Goal: Task Accomplishment & Management: Manage account settings

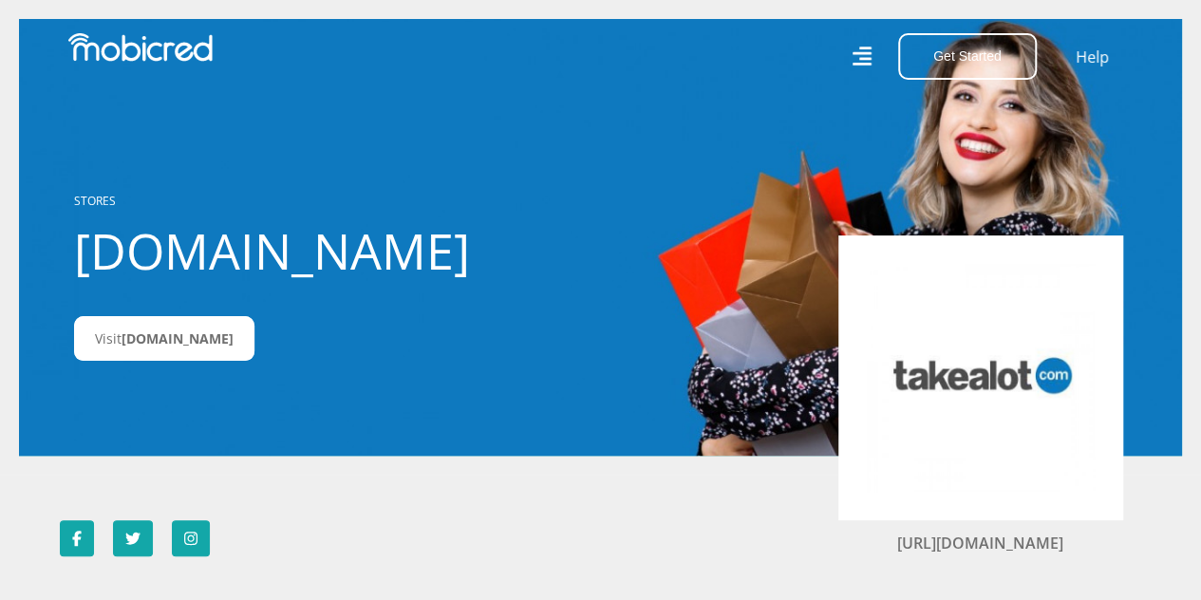
click at [253, 300] on div "STORES Takealot.credit Visit Takealot.credit" at bounding box center [285, 237] width 451 height 226
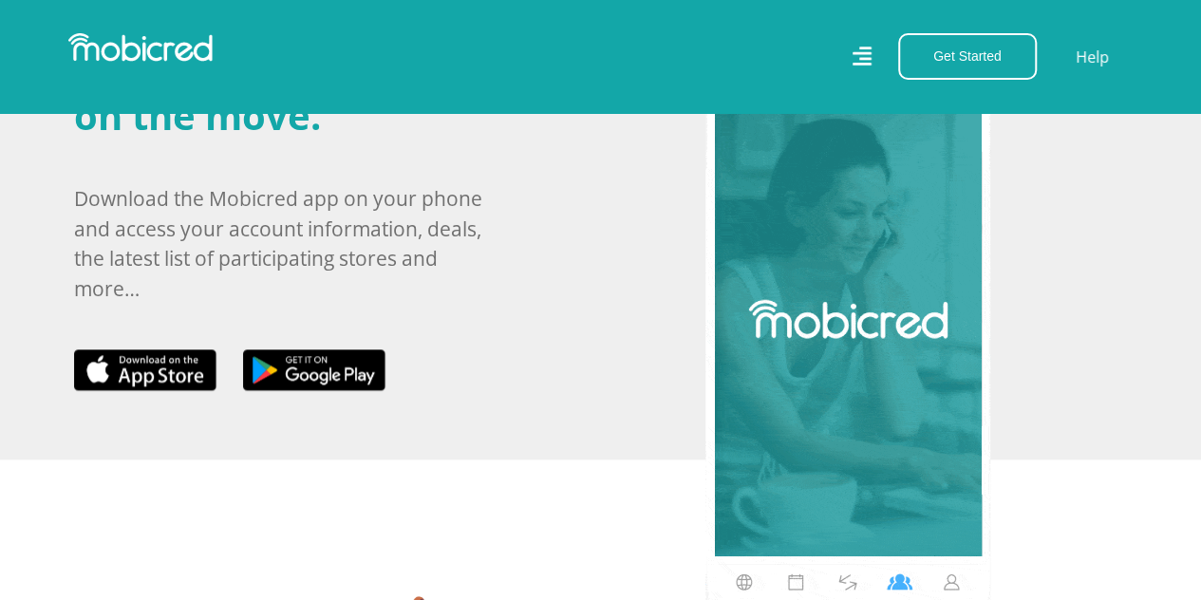
scroll to position [1101, 0]
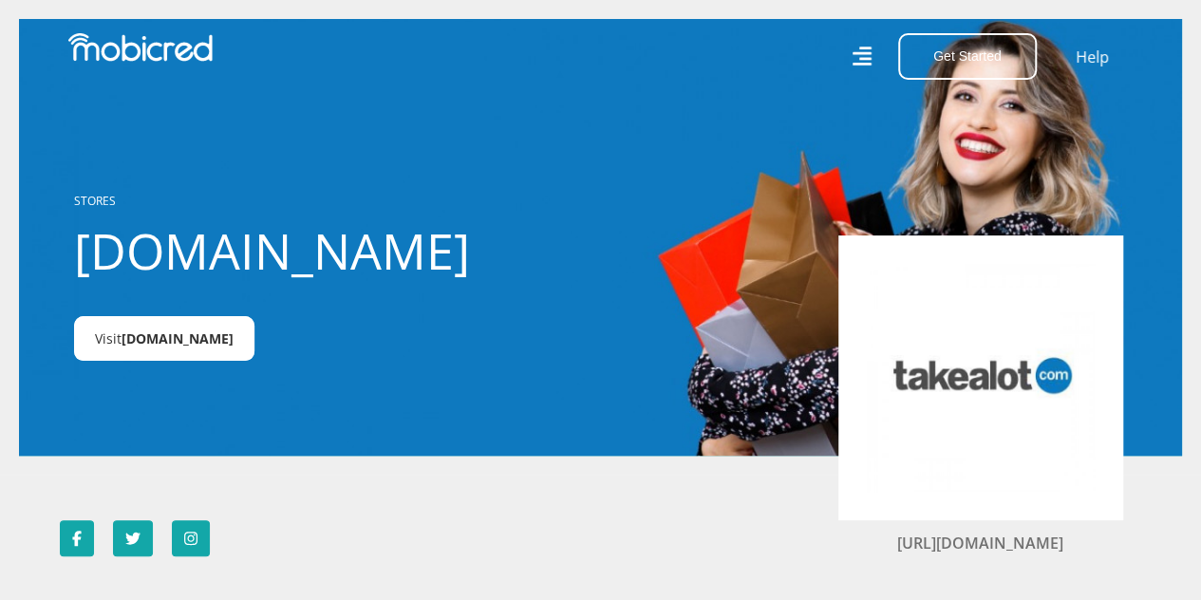
click at [160, 341] on span "Takealot.credit" at bounding box center [178, 338] width 112 height 18
click at [526, 509] on section "https://takealot.com" at bounding box center [600, 538] width 1201 height 127
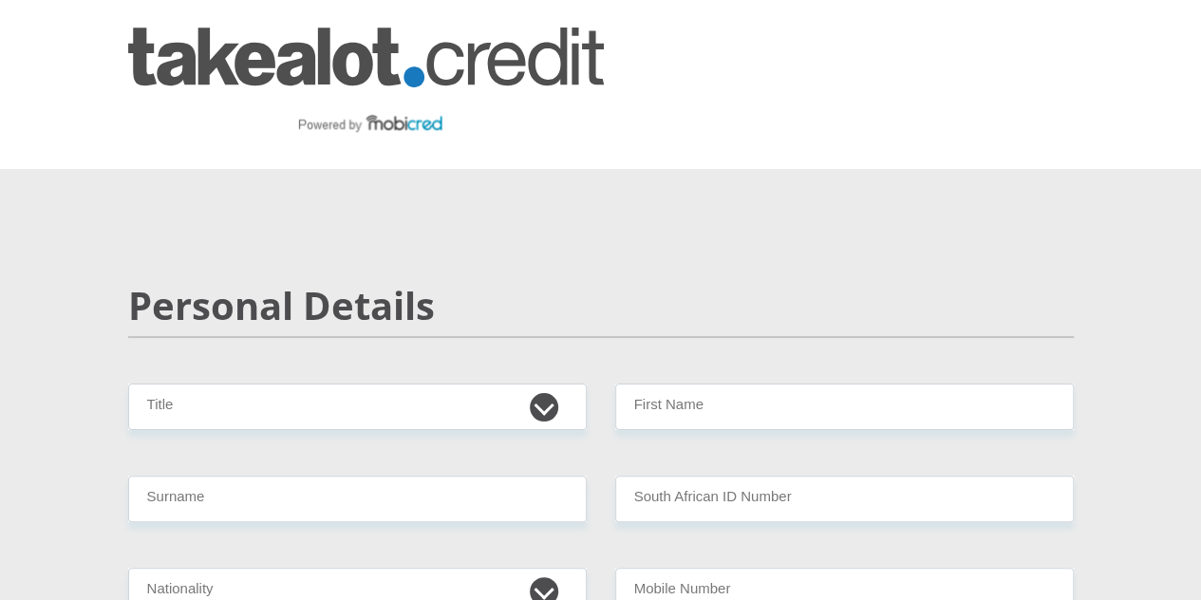
click at [600, 283] on h2 "Personal Details" at bounding box center [601, 306] width 946 height 46
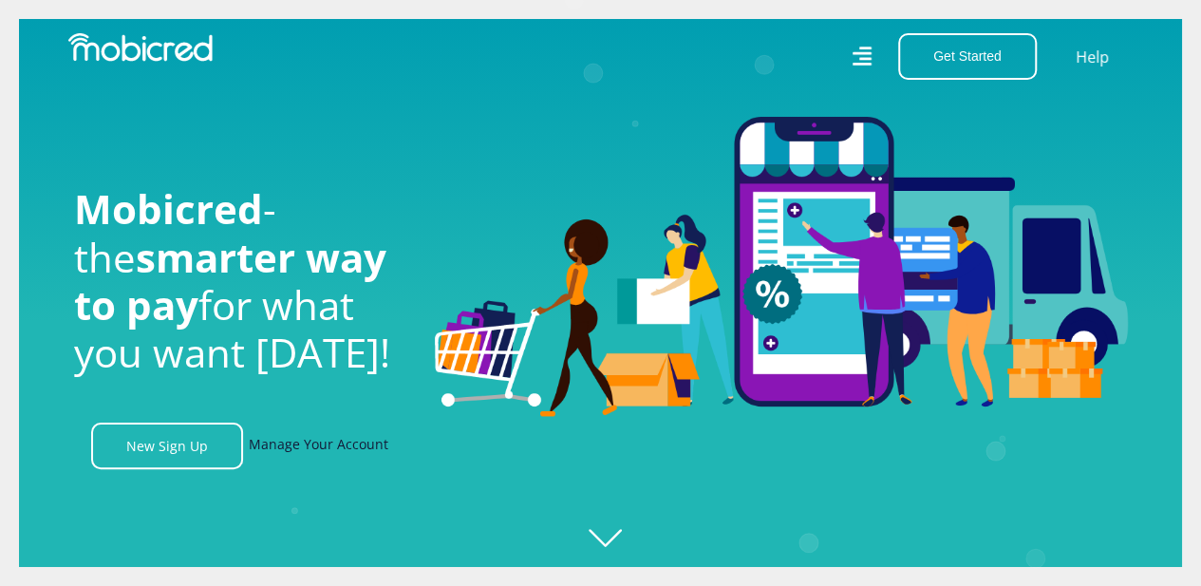
click at [302, 457] on link "Manage Your Account" at bounding box center [319, 445] width 140 height 47
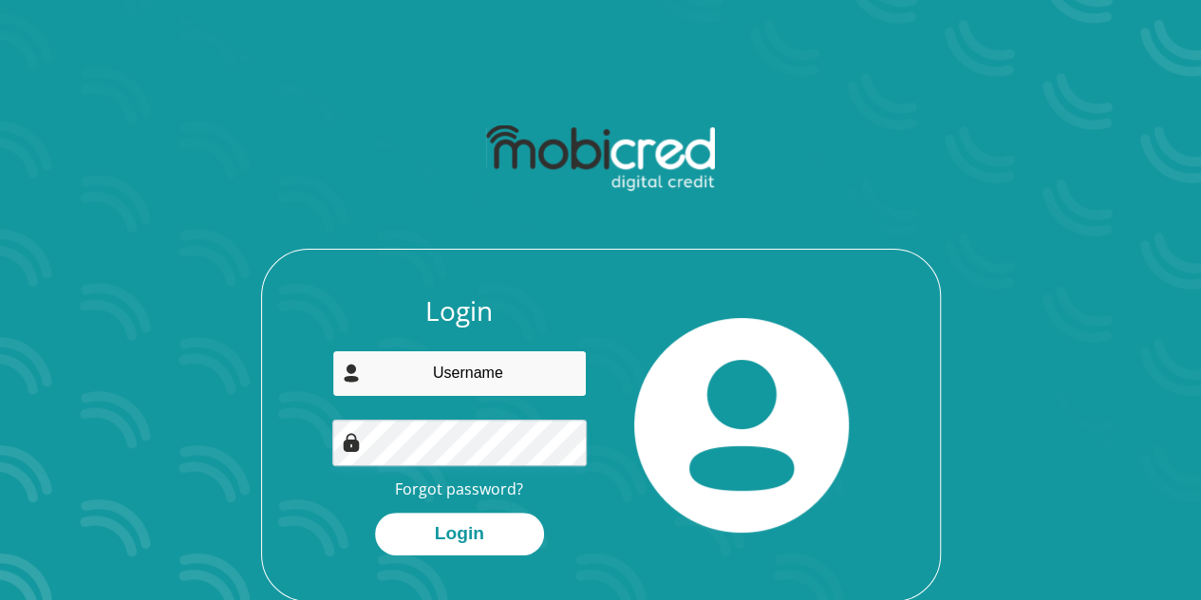
click at [446, 374] on input "email" at bounding box center [459, 373] width 254 height 47
type input "kotyipretty@gmail.com"
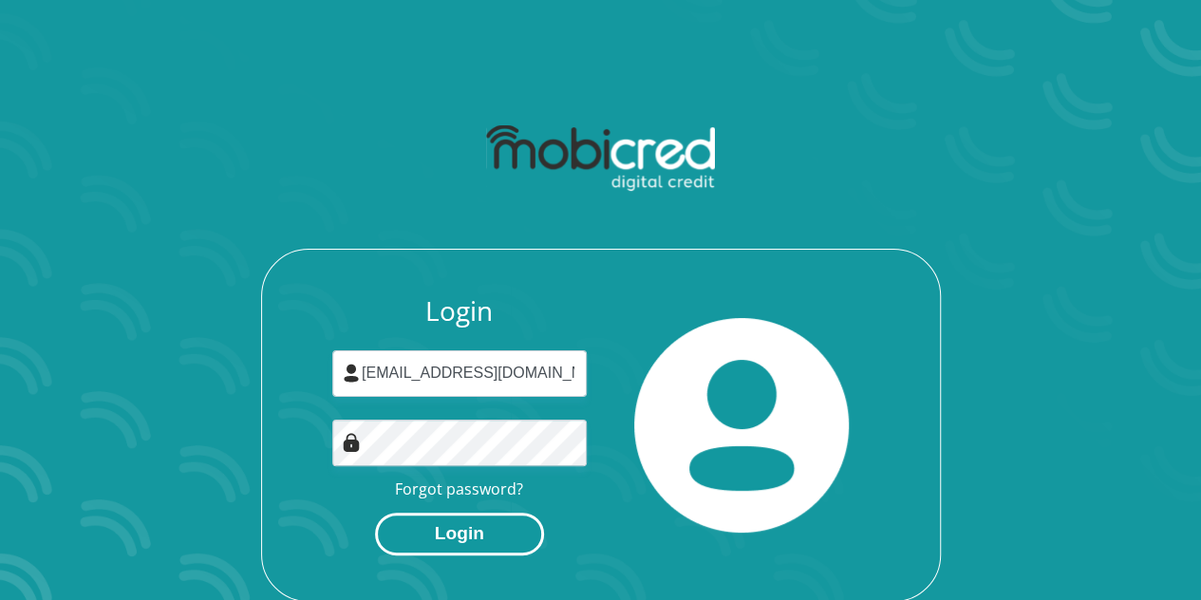
click at [425, 534] on button "Login" at bounding box center [459, 534] width 169 height 43
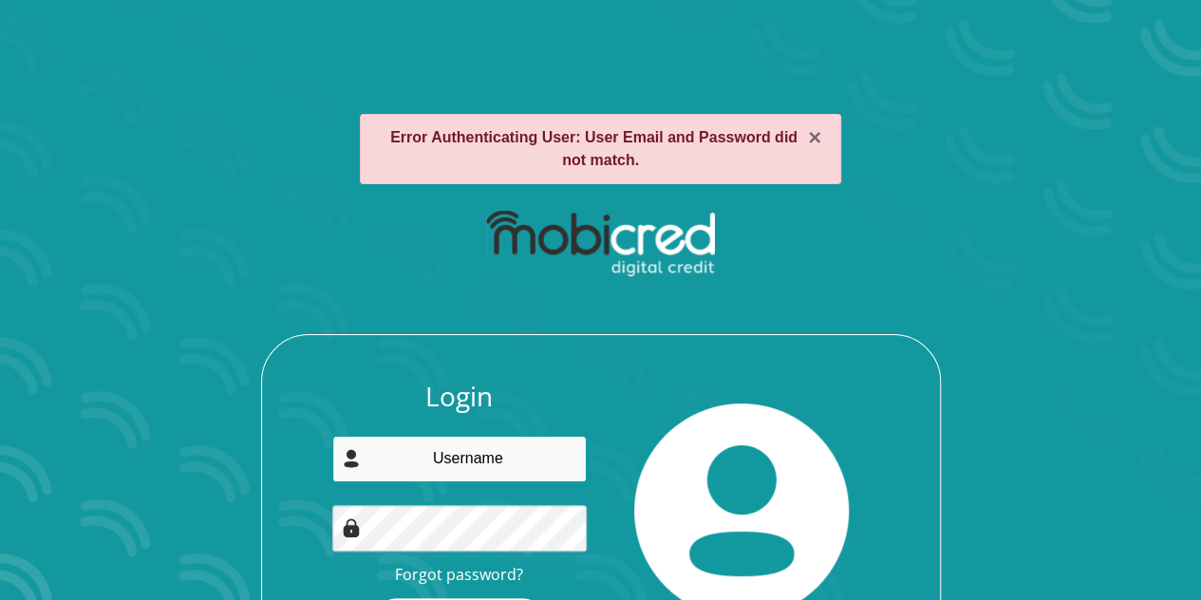
click at [417, 465] on input "email" at bounding box center [459, 459] width 254 height 47
type input "[EMAIL_ADDRESS][DOMAIN_NAME]"
click at [581, 453] on input "kotyipretty@gmail.com" at bounding box center [459, 459] width 254 height 47
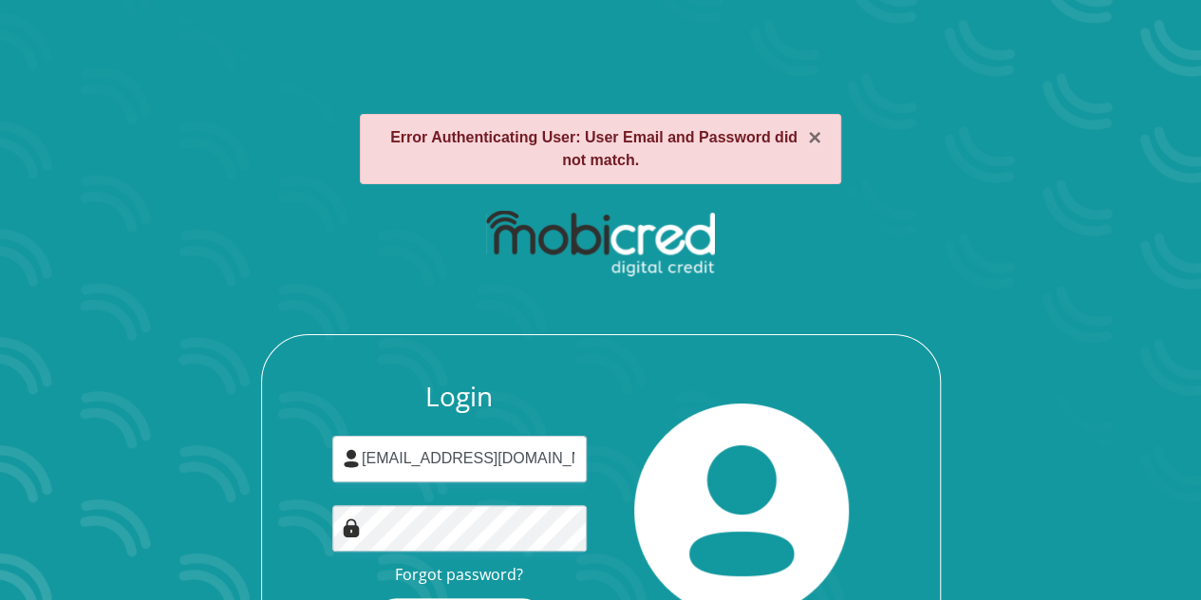
click at [615, 440] on div at bounding box center [742, 511] width 283 height 260
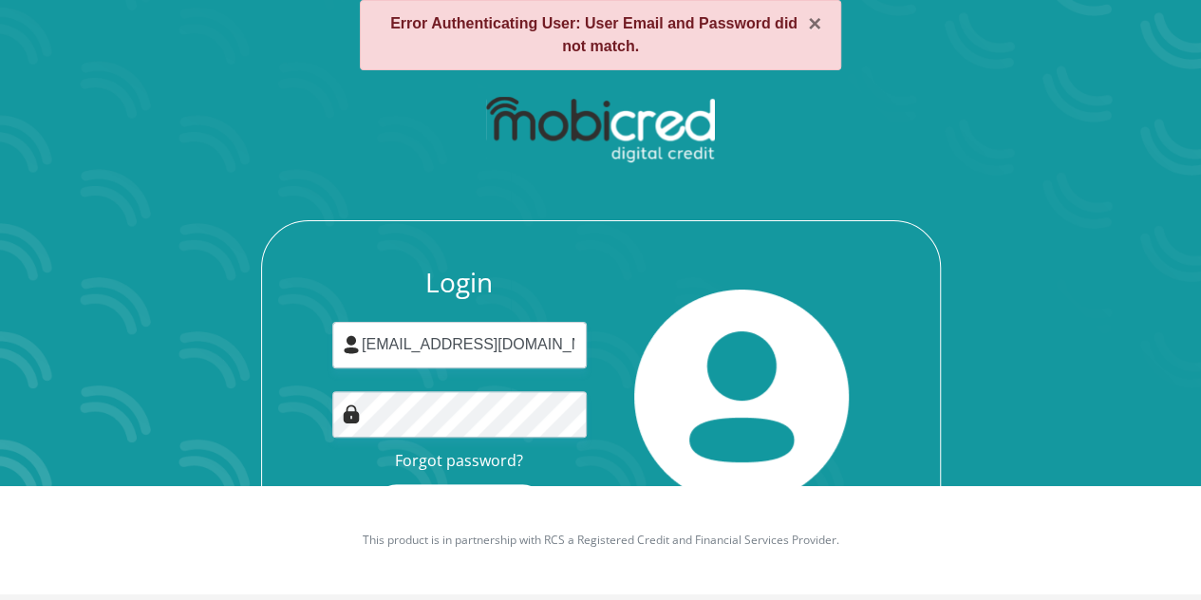
scroll to position [130, 0]
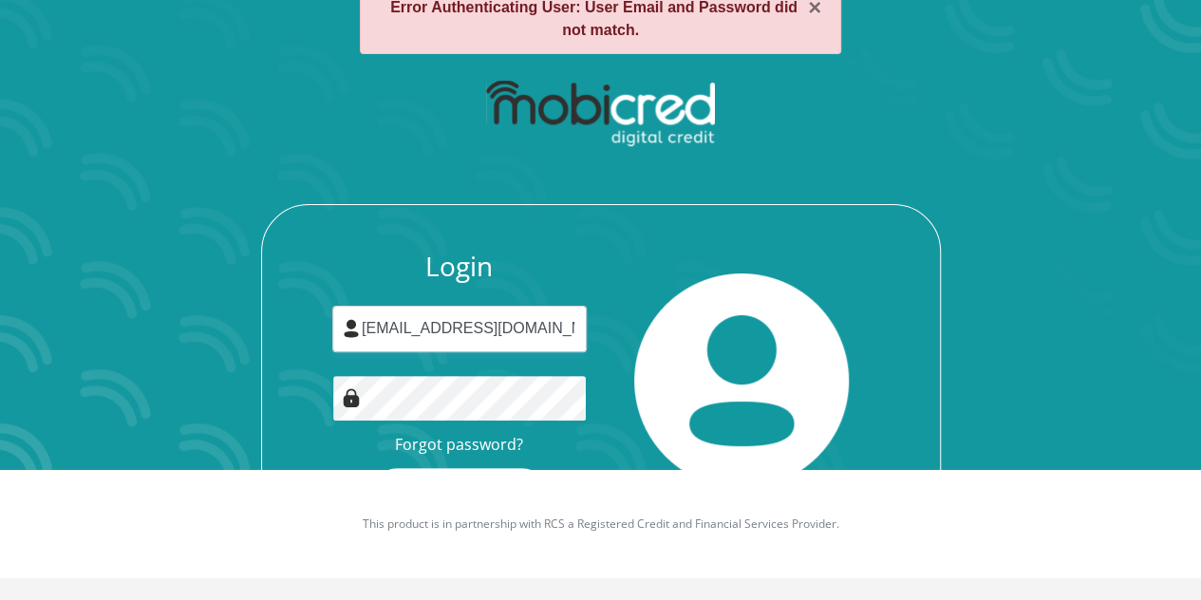
click at [375, 468] on button "Login" at bounding box center [459, 489] width 169 height 43
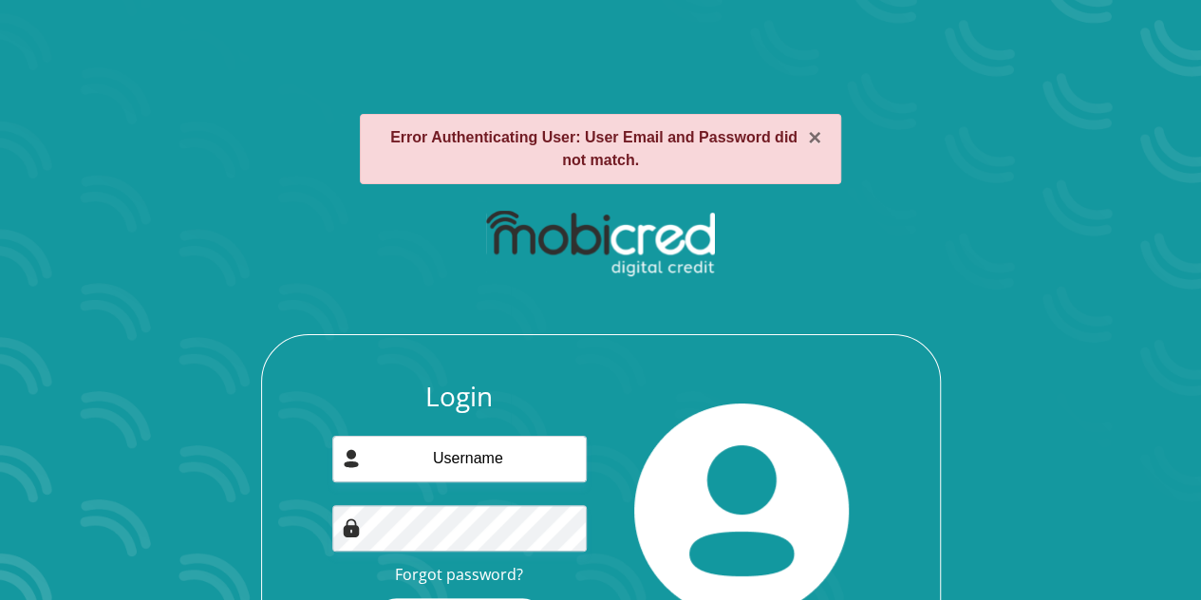
click at [495, 258] on img at bounding box center [600, 244] width 229 height 66
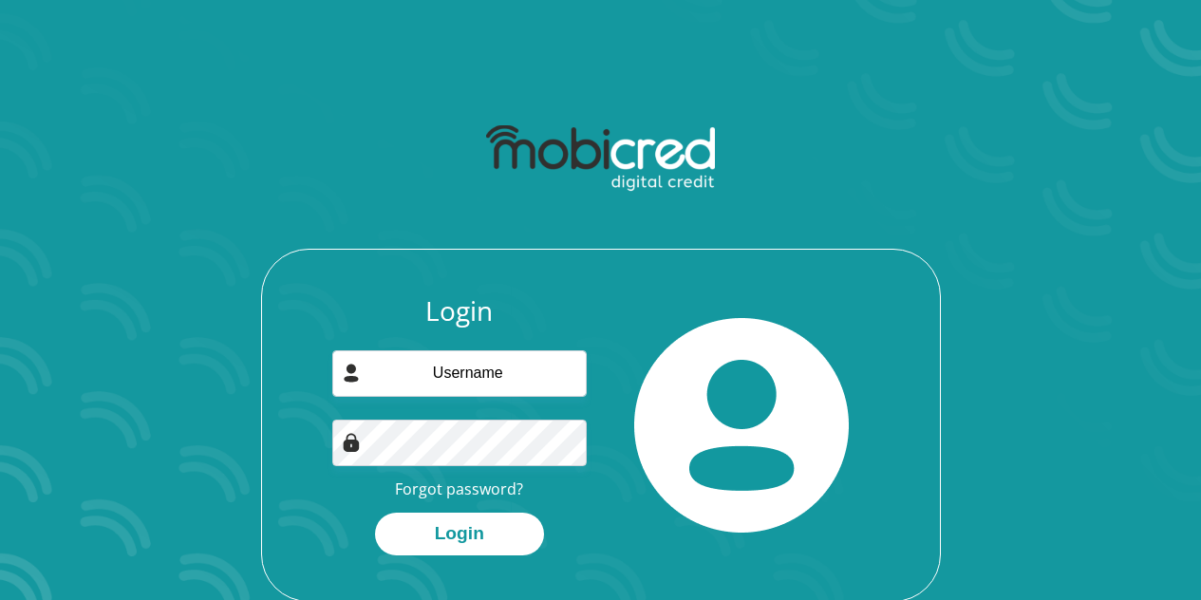
scroll to position [108, 0]
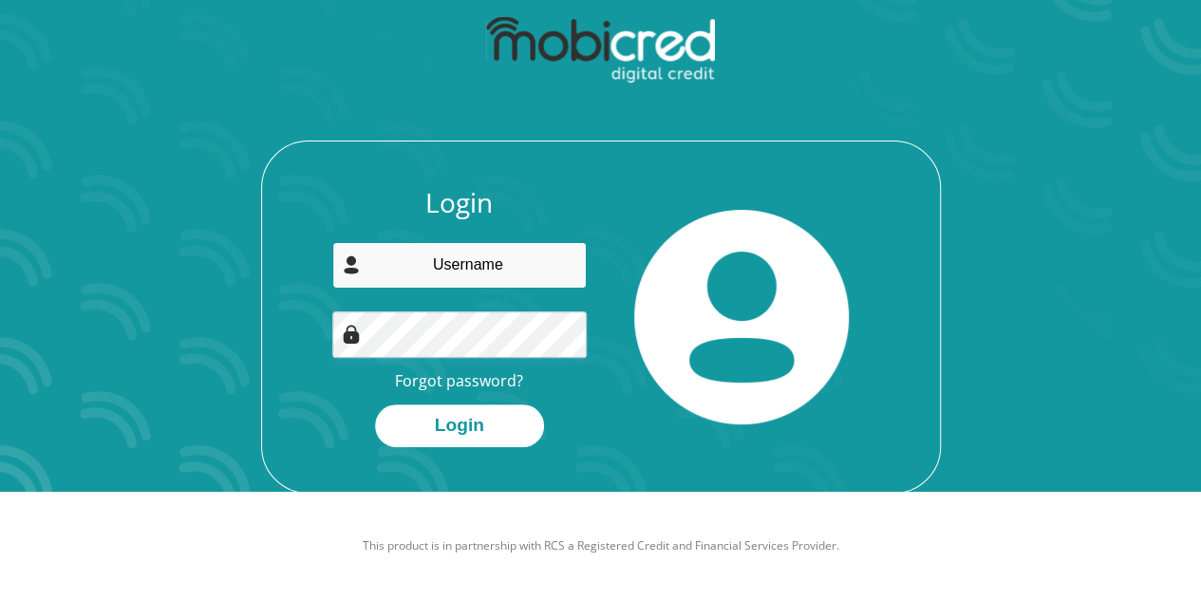
click at [486, 260] on input "email" at bounding box center [459, 265] width 254 height 47
type input "[EMAIL_ADDRESS][DOMAIN_NAME]"
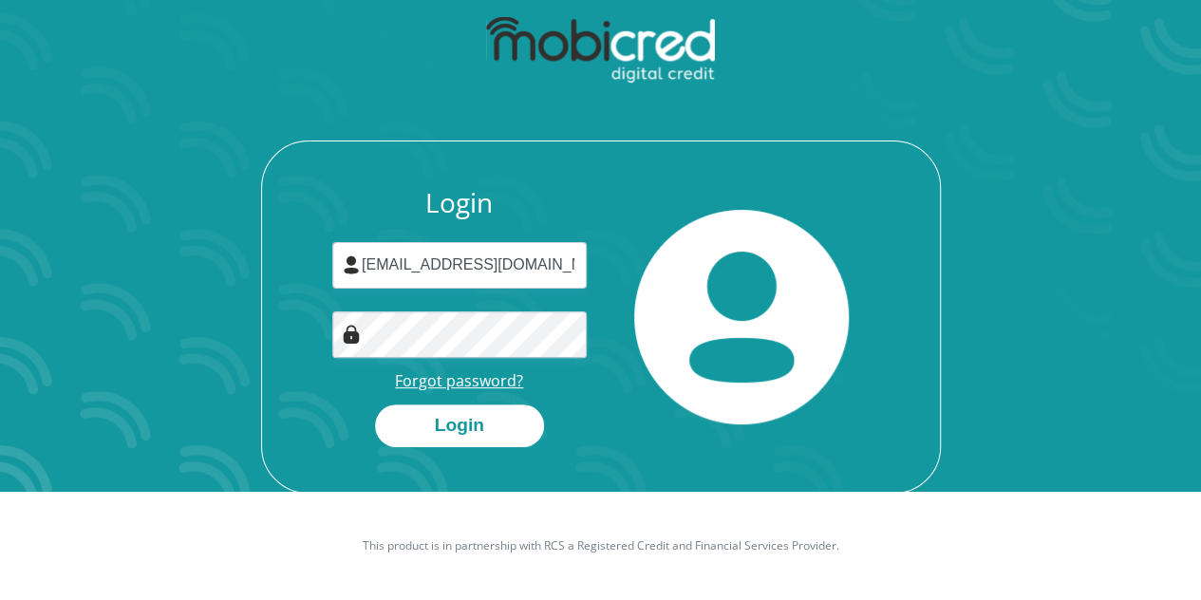
click at [477, 386] on link "Forgot password?" at bounding box center [459, 380] width 128 height 21
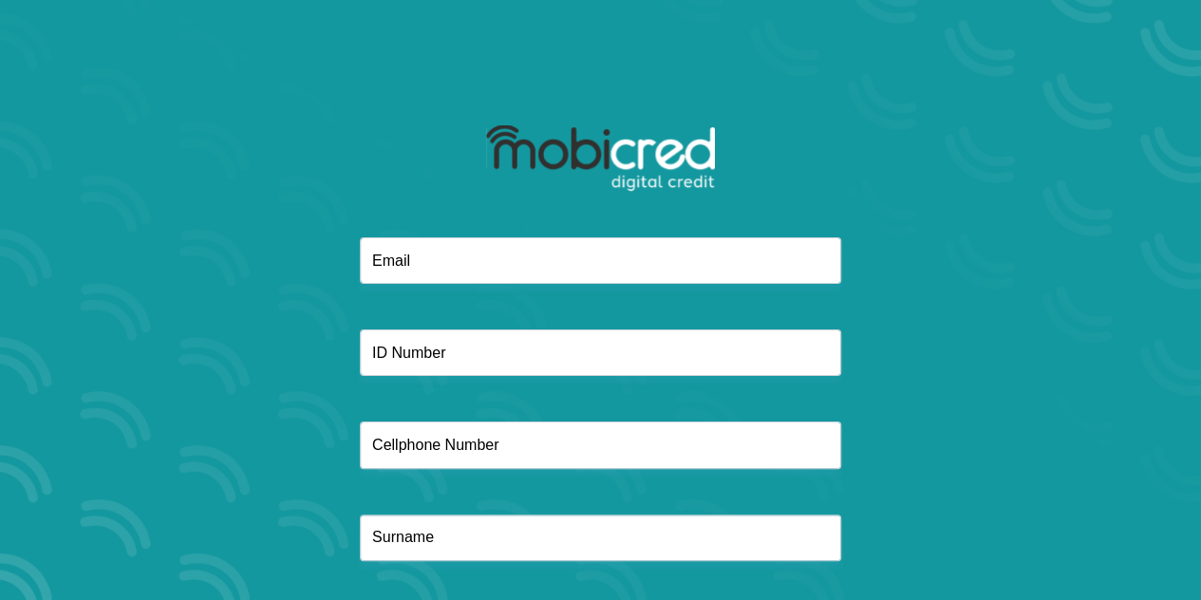
click at [232, 381] on div at bounding box center [601, 421] width 1020 height 369
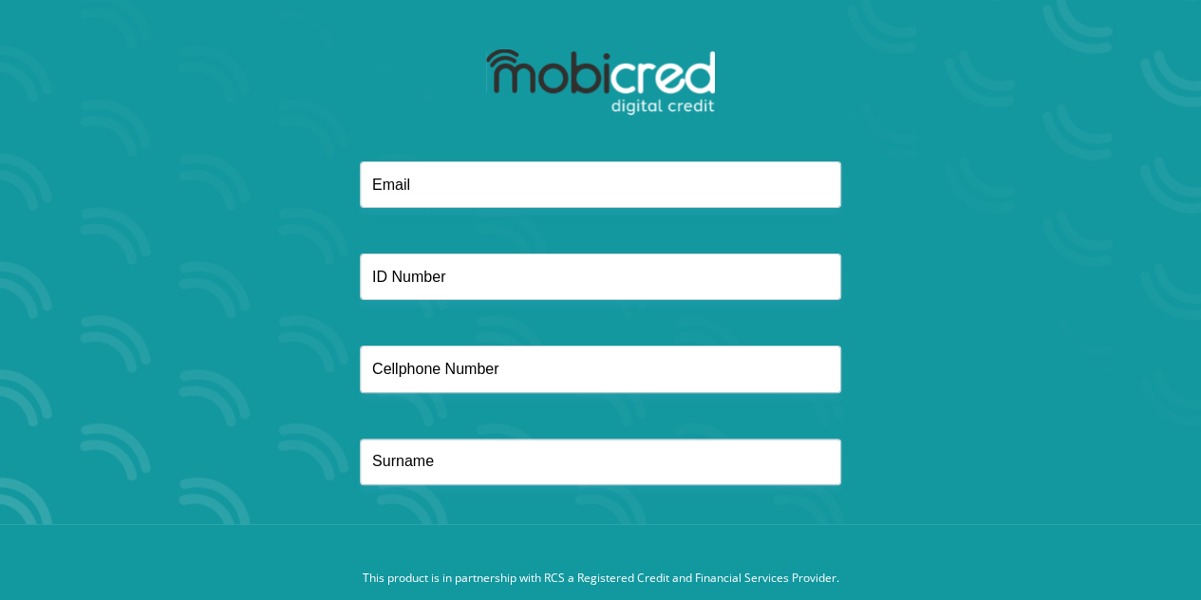
scroll to position [108, 0]
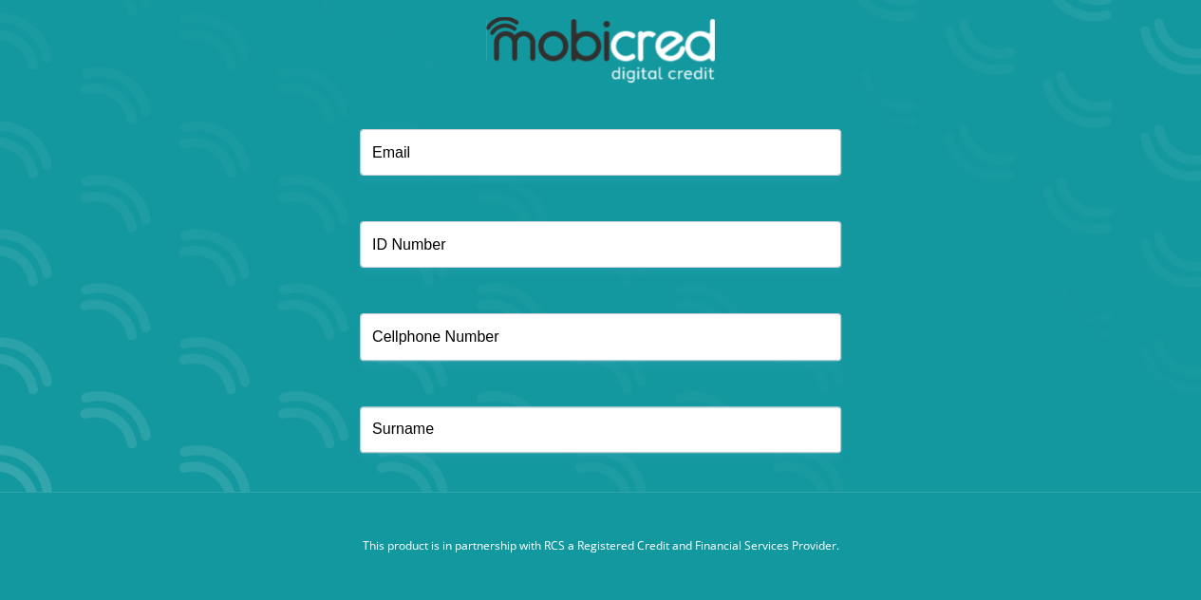
click at [527, 109] on div at bounding box center [601, 67] width 510 height 123
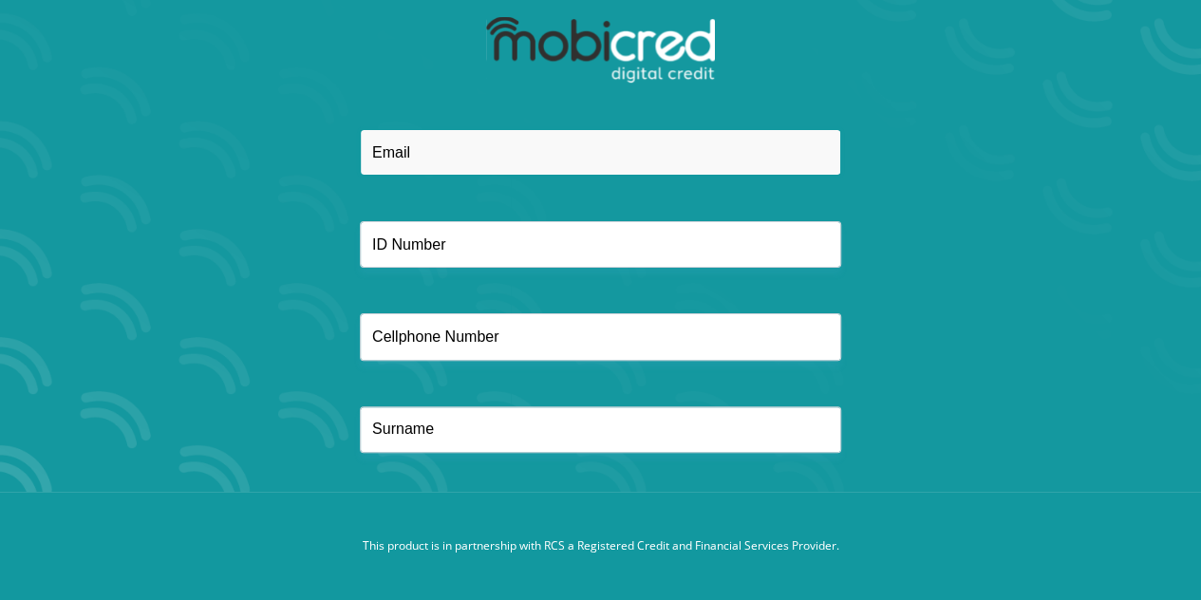
click at [484, 167] on input "email" at bounding box center [600, 152] width 481 height 47
type input "kotyipretty@gmail.com"
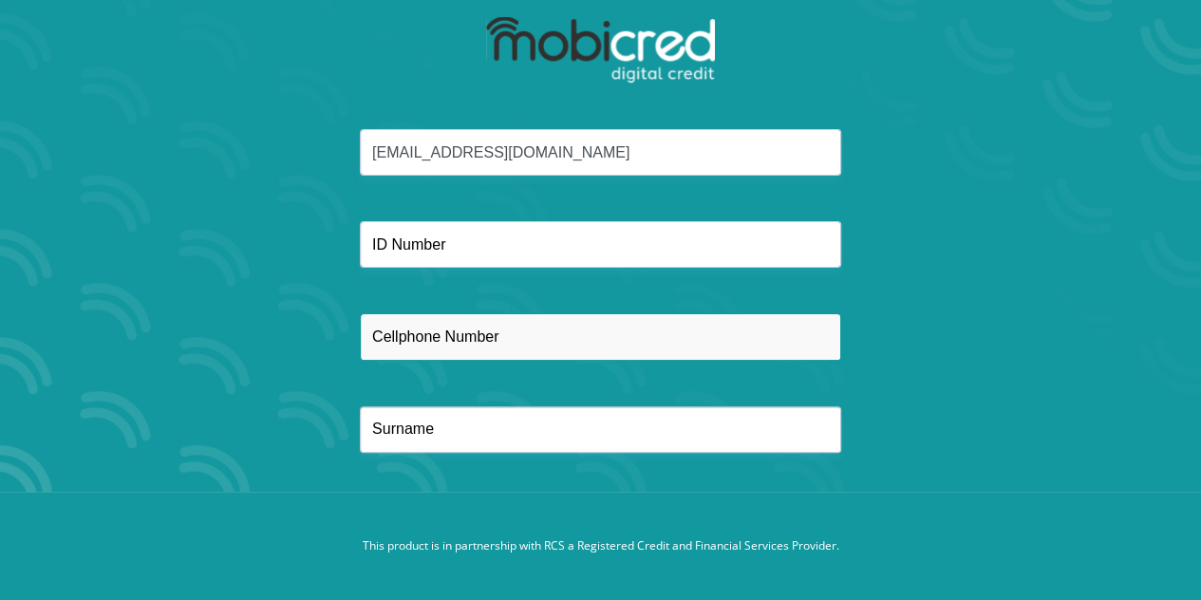
type input "0797691157"
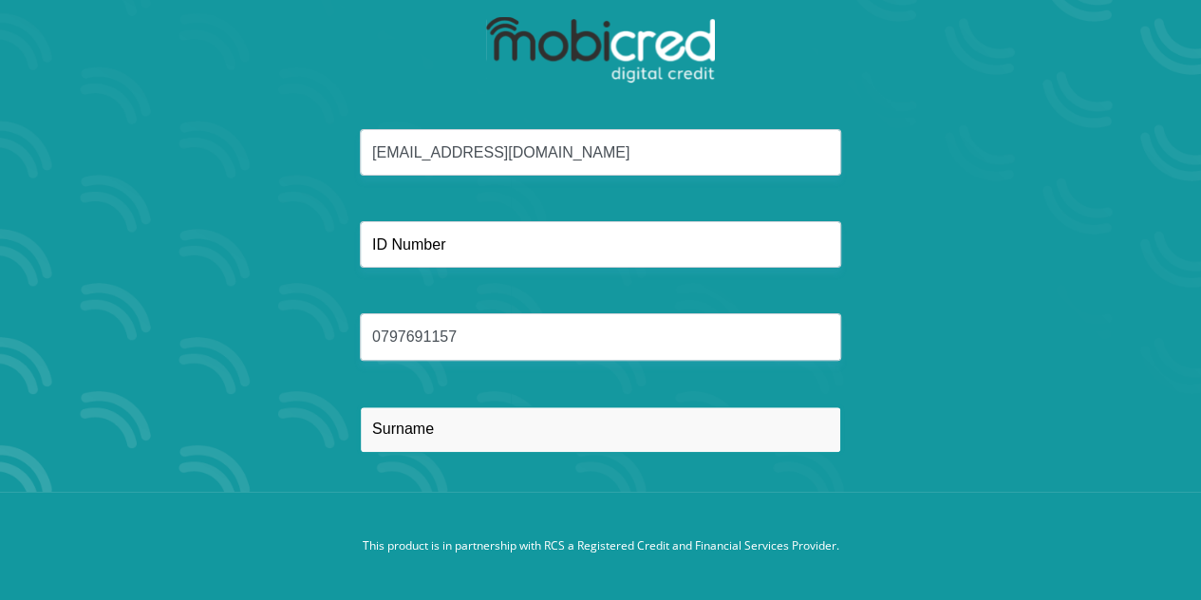
type input "Kotyi"
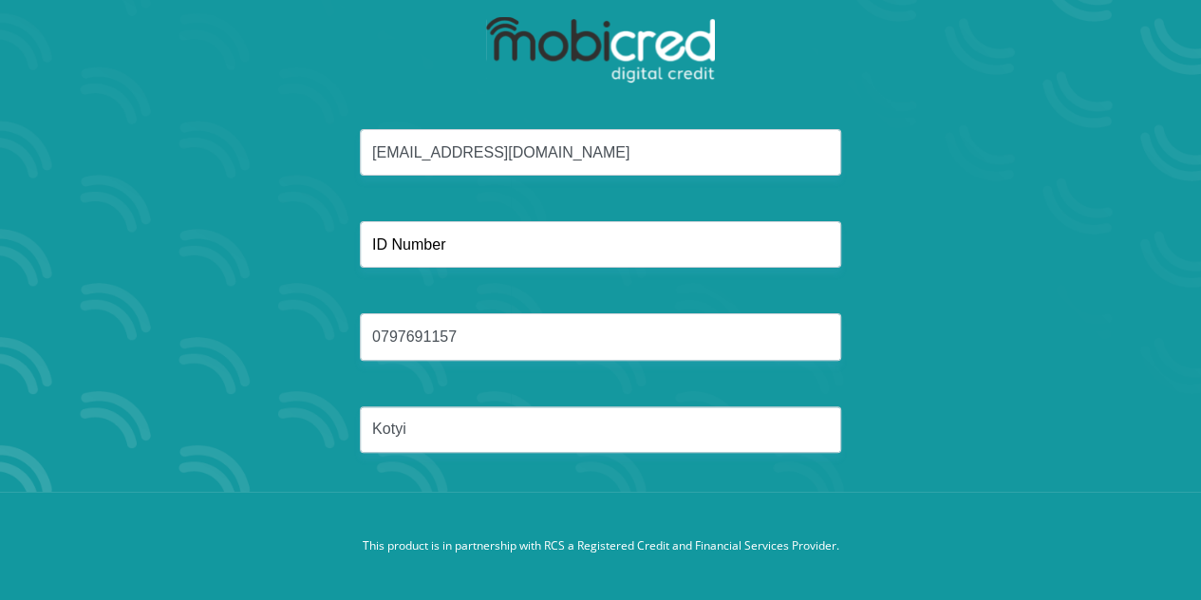
drag, startPoint x: 444, startPoint y: 272, endPoint x: 460, endPoint y: 248, distance: 29.5
click at [460, 248] on div "kotyipretty@gmail.com 0797691157 Kotyi" at bounding box center [601, 313] width 1020 height 369
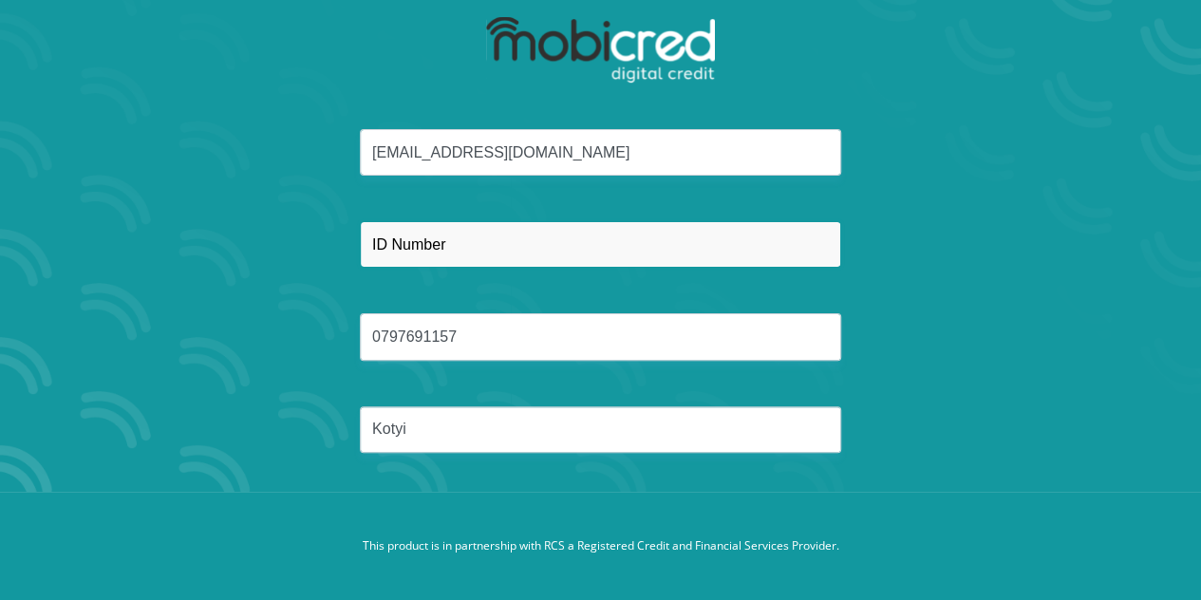
click at [460, 248] on input "text" at bounding box center [600, 244] width 481 height 47
type input "0205180189081"
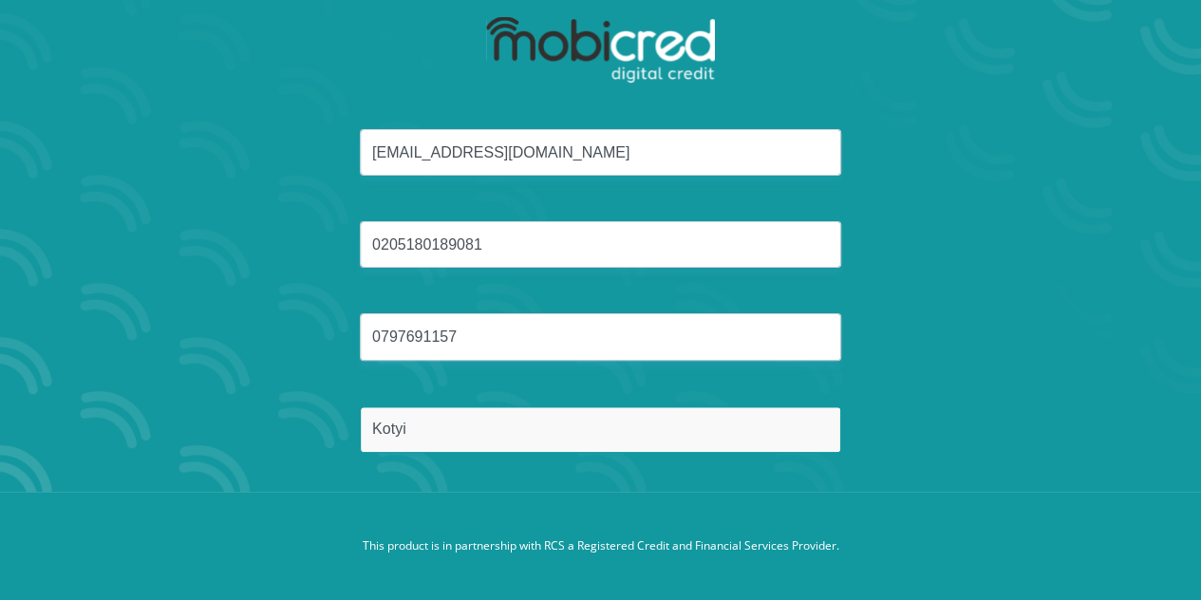
click at [437, 438] on input "Kotyi" at bounding box center [600, 429] width 481 height 47
click at [432, 498] on button "Reset Password" at bounding box center [600, 519] width 336 height 43
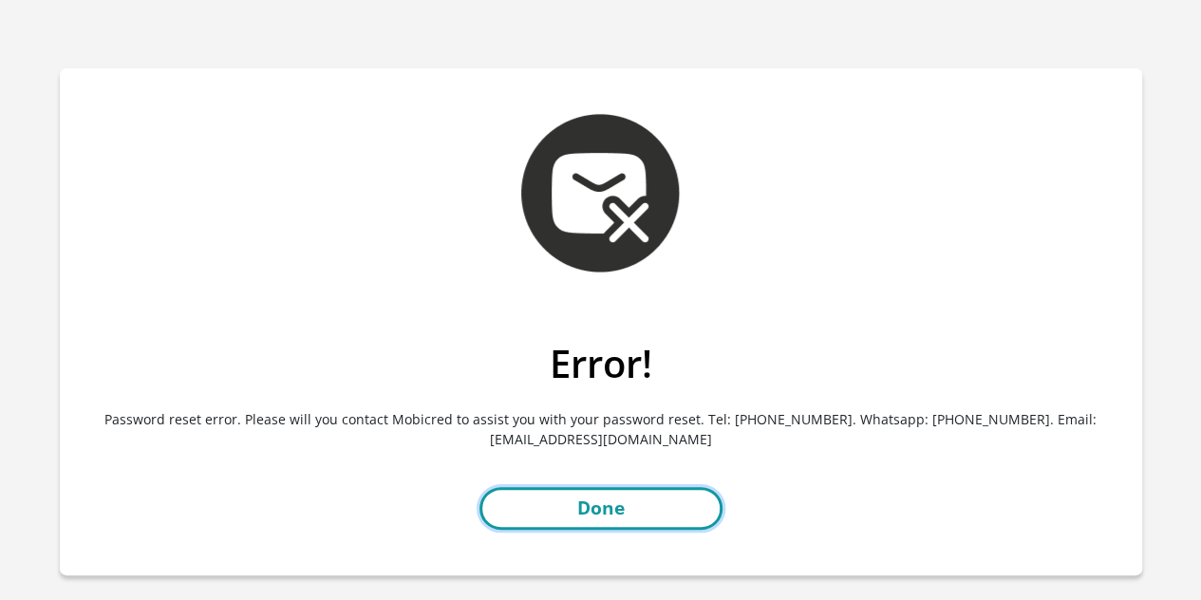
click at [593, 507] on link "Done" at bounding box center [600, 508] width 243 height 43
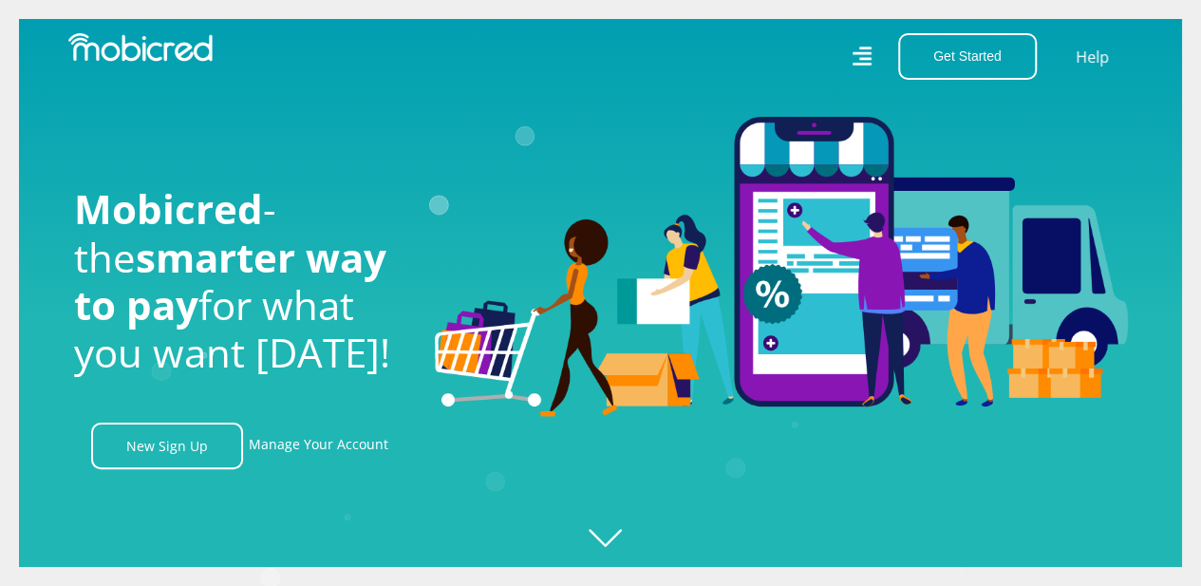
scroll to position [0, 1353]
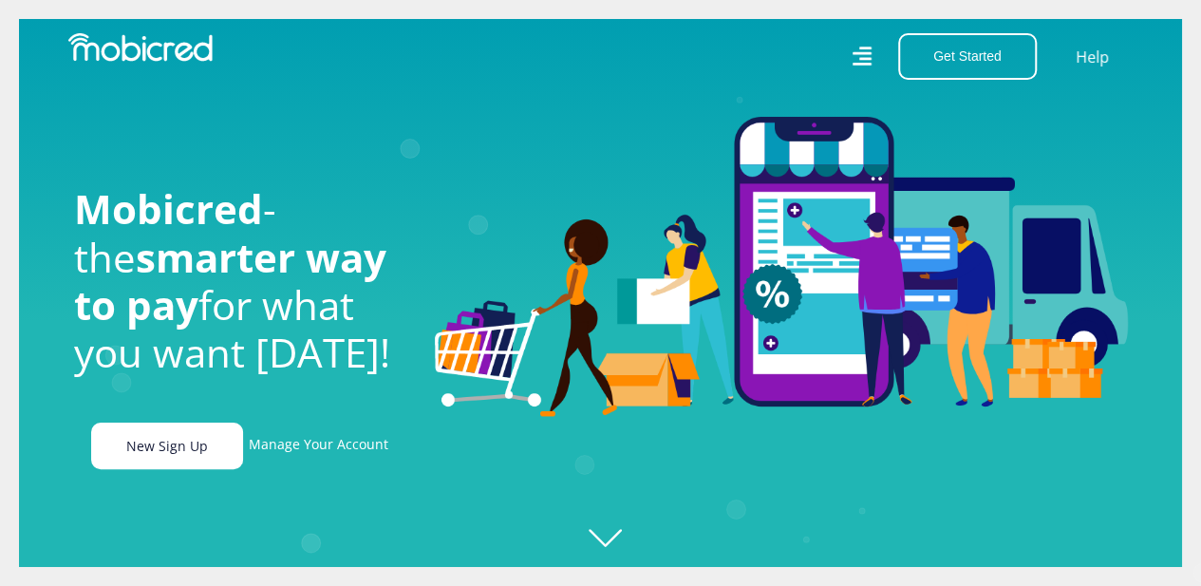
click at [185, 462] on link "New Sign Up" at bounding box center [167, 445] width 152 height 47
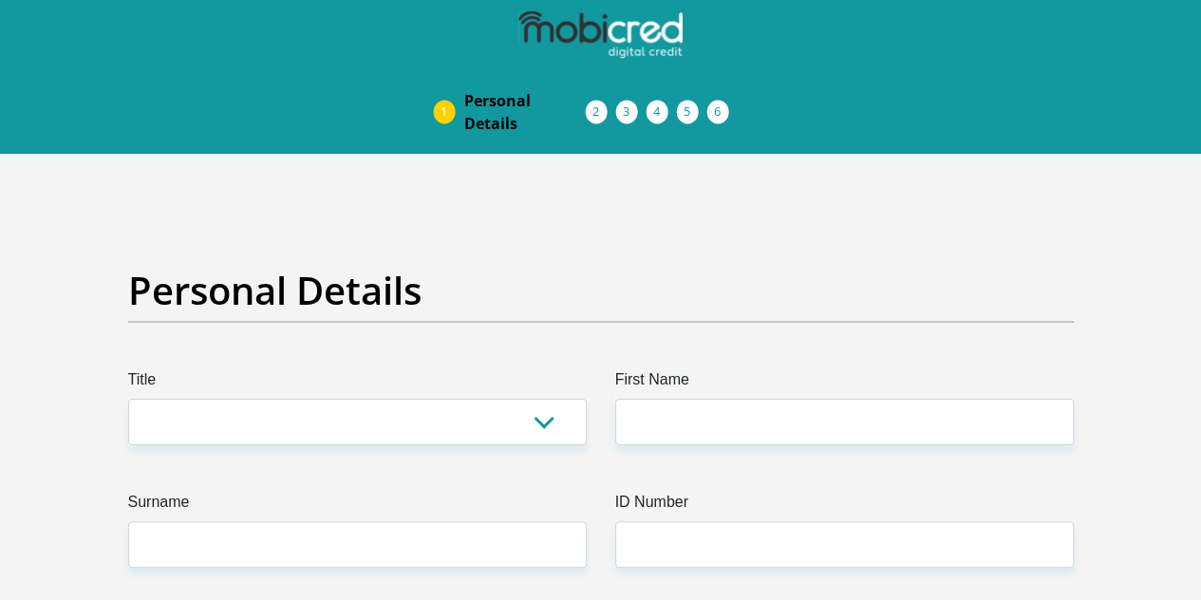
click at [444, 268] on div "Personal Details" at bounding box center [601, 318] width 974 height 101
